Goal: Task Accomplishment & Management: Manage account settings

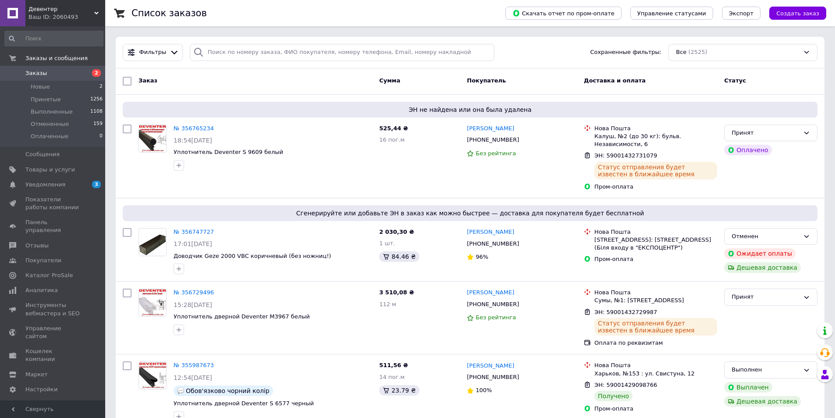
click at [53, 78] on link "Заказы 2" at bounding box center [54, 73] width 108 height 15
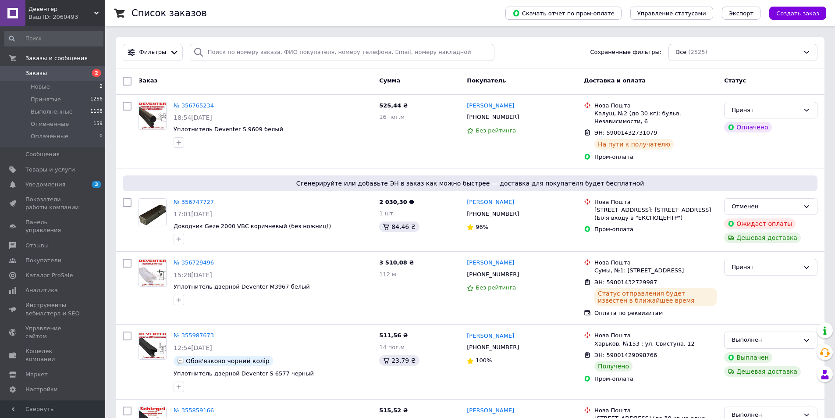
click at [48, 74] on span "Заказы" at bounding box center [53, 73] width 56 height 8
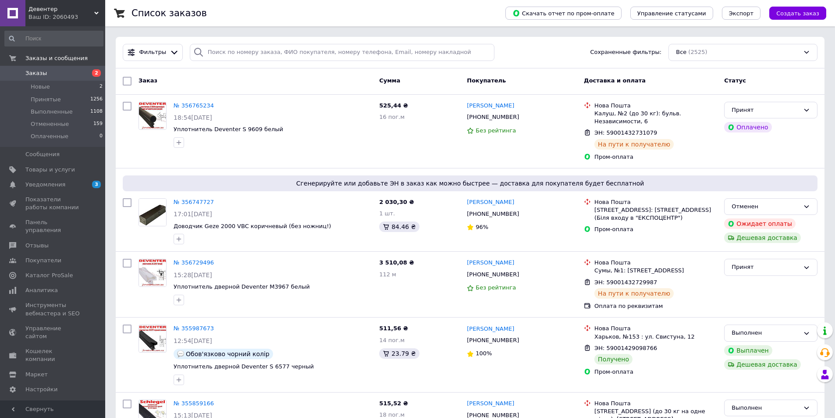
click at [50, 72] on span "Заказы" at bounding box center [53, 73] width 56 height 8
